Goal: Information Seeking & Learning: Learn about a topic

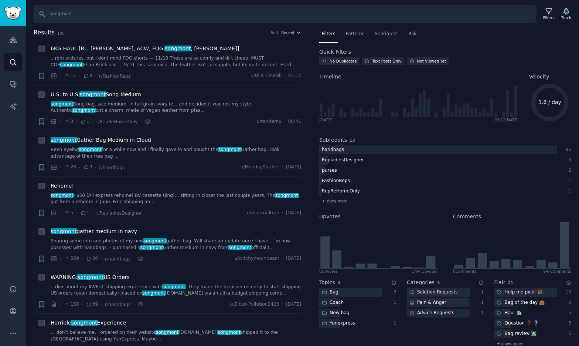
click at [150, 17] on input "songmont" at bounding box center [285, 14] width 503 height 18
click at [357, 34] on span "Patterns" at bounding box center [355, 34] width 18 height 7
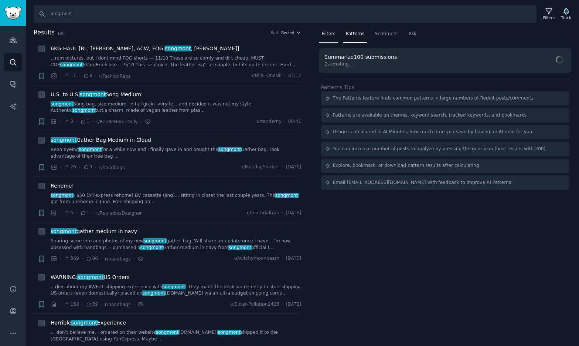
click at [330, 36] on span "Filters" at bounding box center [329, 34] width 14 height 7
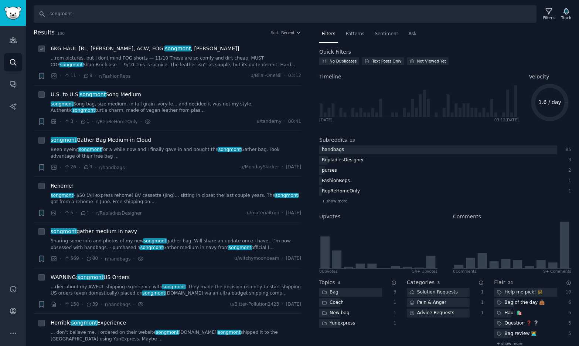
click at [131, 48] on span "6KG HAUL [RL, [PERSON_NAME], ACW, FOG, [PERSON_NAME] , [PERSON_NAME]]" at bounding box center [145, 49] width 189 height 8
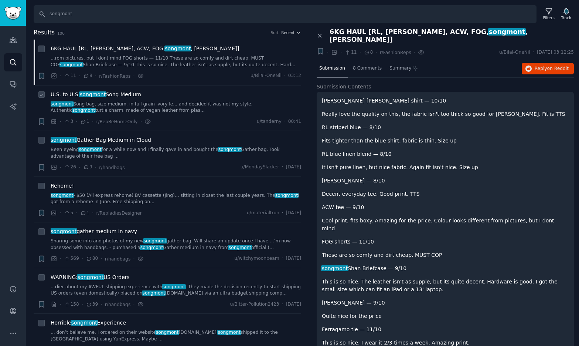
click at [125, 94] on span "U.S. to U.S. songmont Song Medium" at bounding box center [96, 95] width 91 height 8
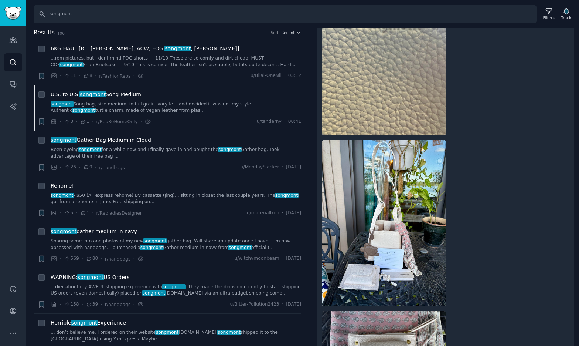
scroll to position [541, 0]
